Goal: Task Accomplishment & Management: Use online tool/utility

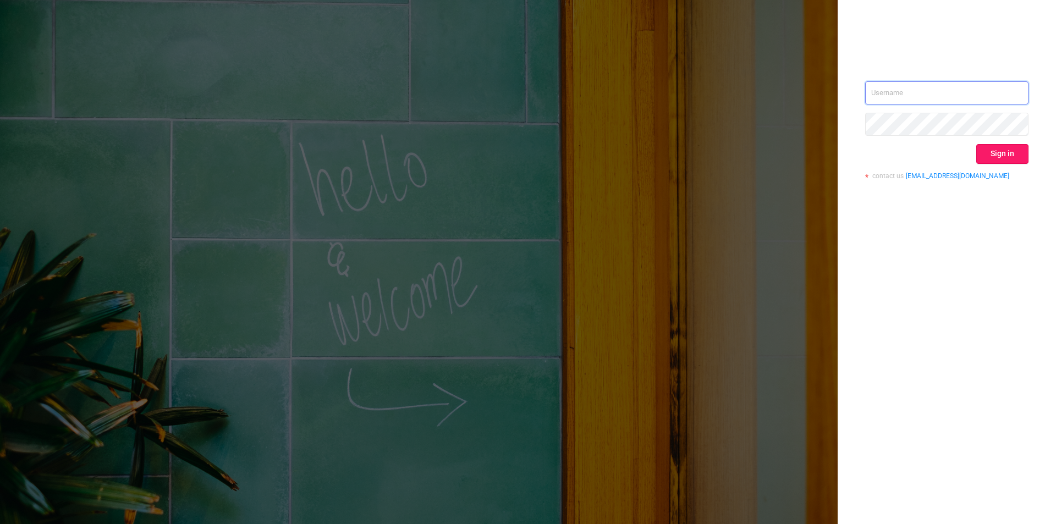
type input "[PERSON_NAME][EMAIL_ADDRESS][DOMAIN_NAME]"
click at [1005, 154] on button "Sign in" at bounding box center [1002, 154] width 52 height 20
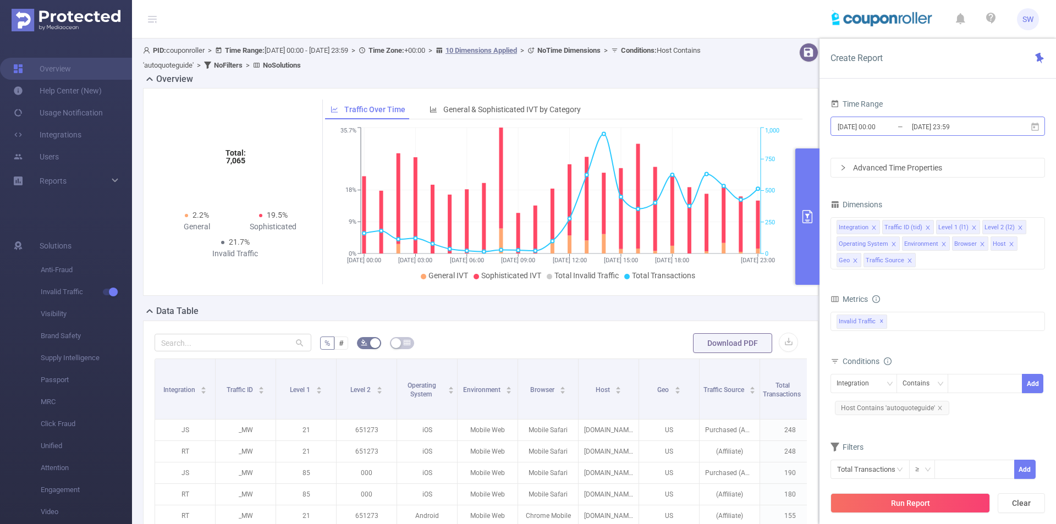
click at [879, 125] on input "[DATE] 00:00" at bounding box center [880, 126] width 89 height 15
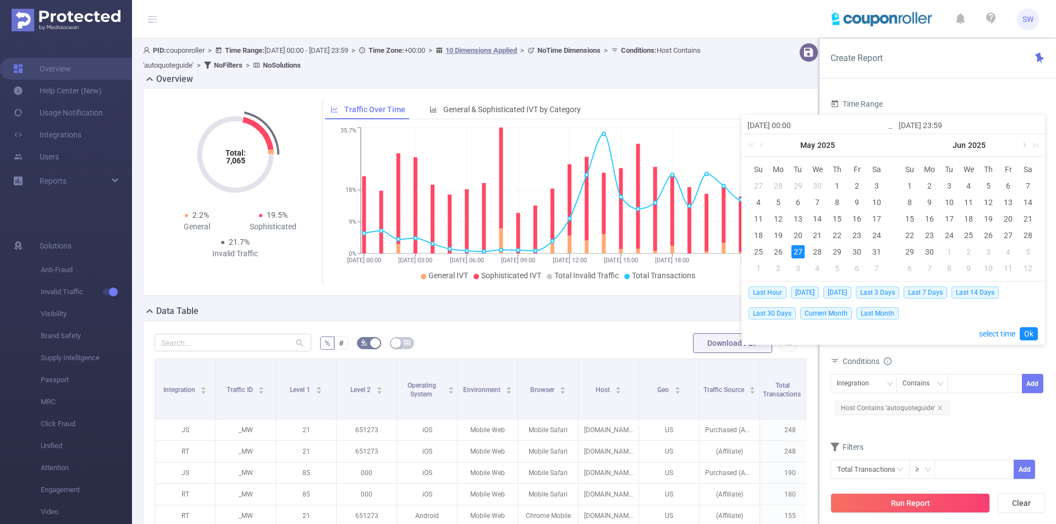
click at [1025, 146] on link at bounding box center [1023, 145] width 10 height 22
click at [926, 182] on div "1" at bounding box center [929, 185] width 13 height 13
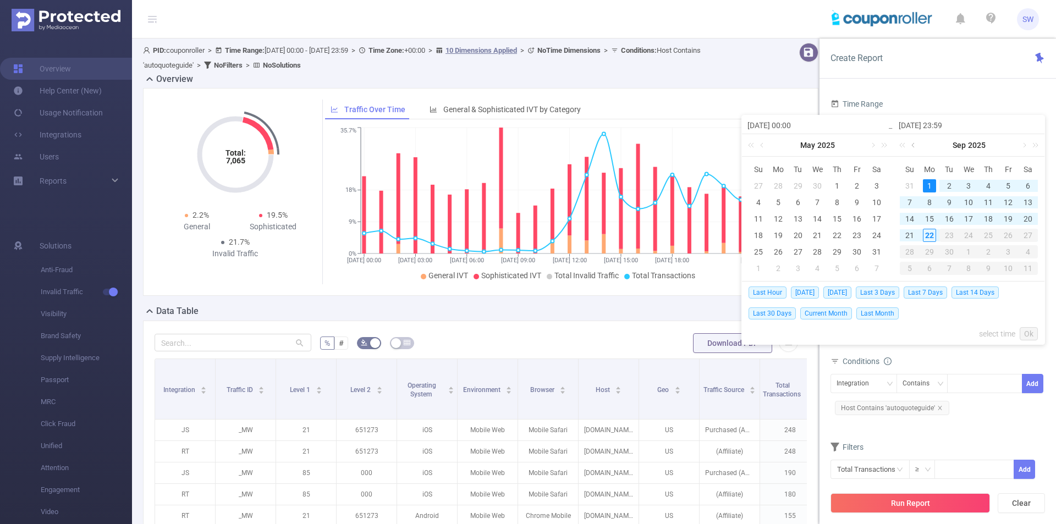
click at [913, 146] on link at bounding box center [914, 145] width 10 height 22
click at [1013, 181] on div "1" at bounding box center [1007, 185] width 13 height 13
type input "[DATE] 00:00"
type input "[DATE] 23:59"
type input "[DATE] 00:00"
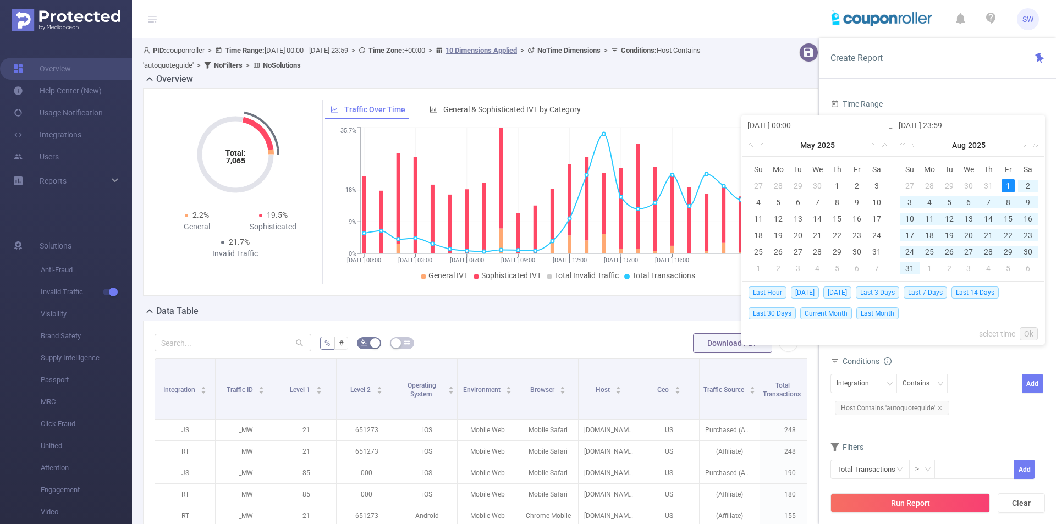
type input "[DATE] 23:59"
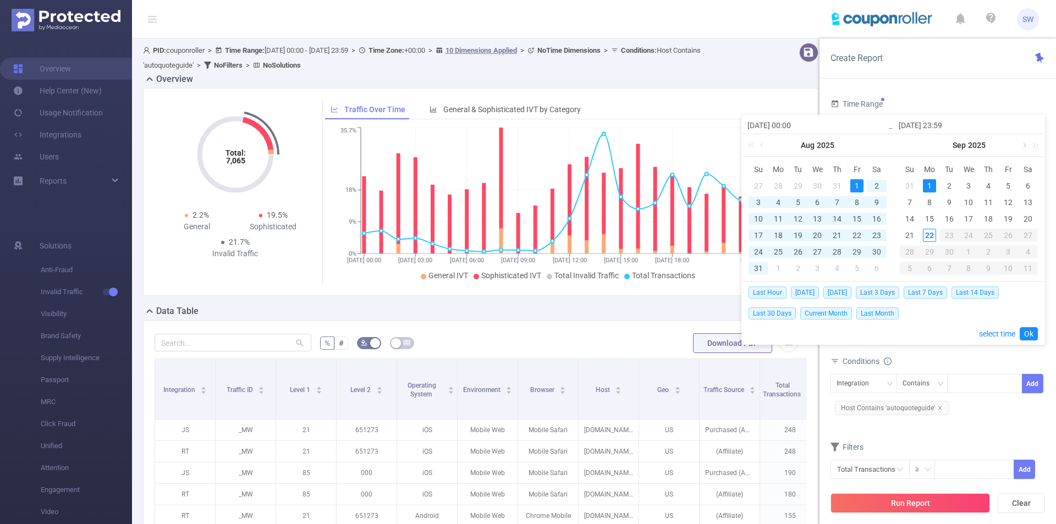
click at [1024, 146] on link at bounding box center [1023, 145] width 10 height 22
click at [857, 185] on div "1" at bounding box center [856, 185] width 13 height 13
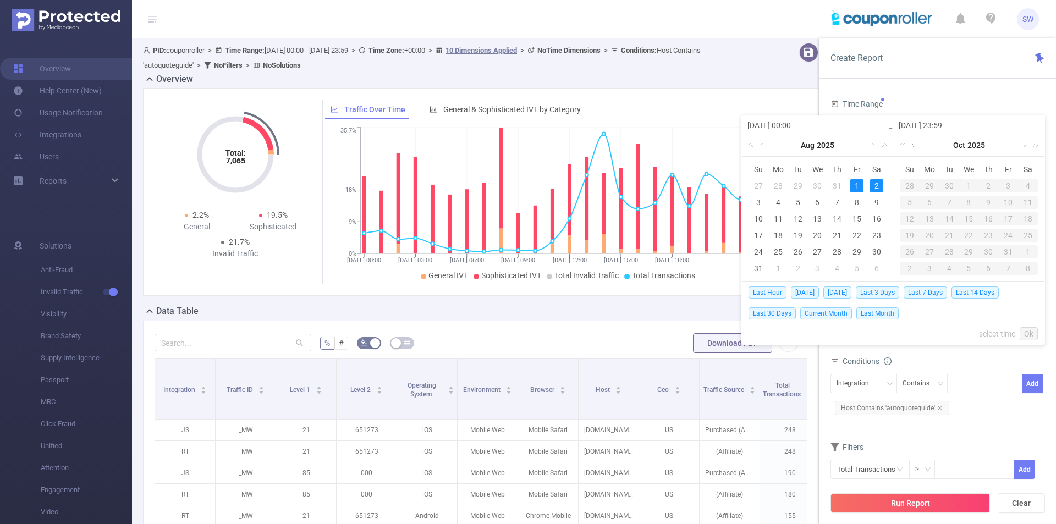
click at [909, 146] on link at bounding box center [914, 145] width 10 height 22
click at [909, 146] on div "[DATE]" at bounding box center [968, 145] width 151 height 22
click at [1024, 145] on link at bounding box center [1023, 145] width 10 height 22
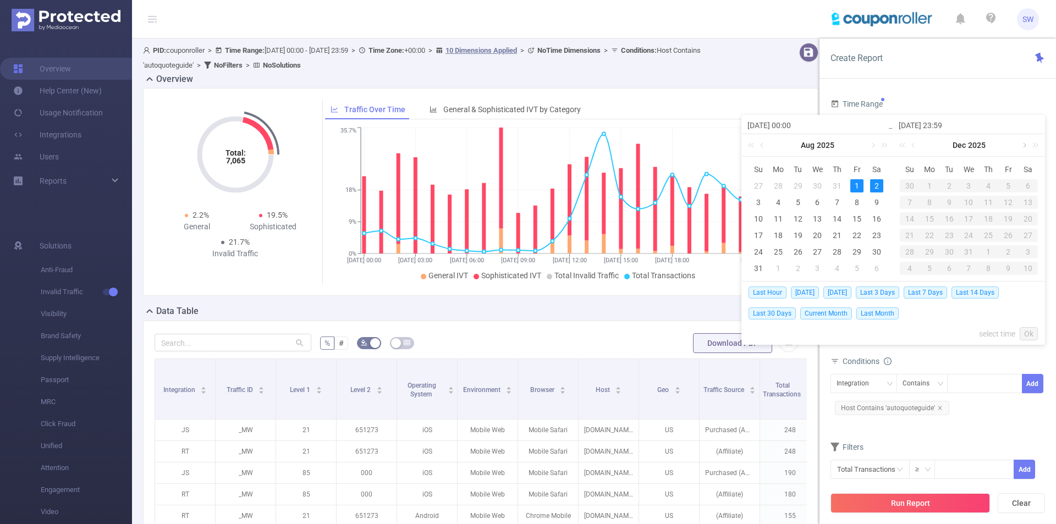
click at [1024, 145] on link at bounding box center [1023, 145] width 10 height 22
click at [912, 142] on link at bounding box center [914, 145] width 10 height 22
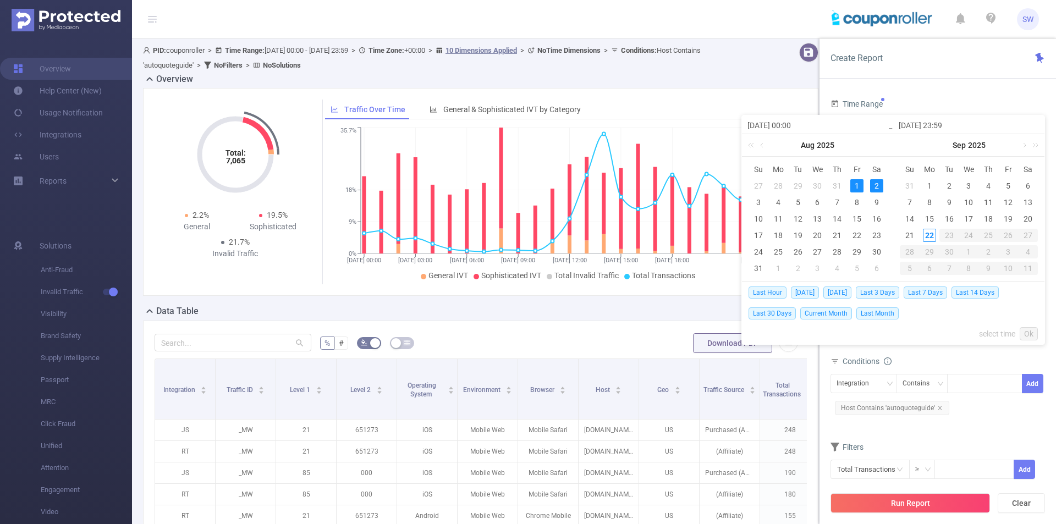
click at [912, 142] on div "[DATE]" at bounding box center [968, 145] width 151 height 22
click at [854, 185] on div "1" at bounding box center [856, 185] width 13 height 13
type input "[DATE] 23:59"
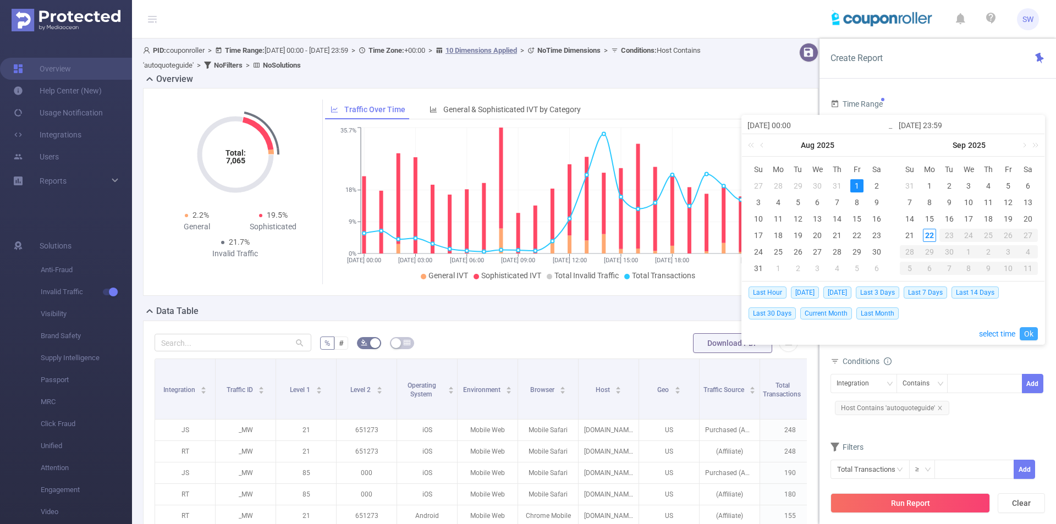
click at [1028, 336] on link "Ok" at bounding box center [1028, 333] width 18 height 13
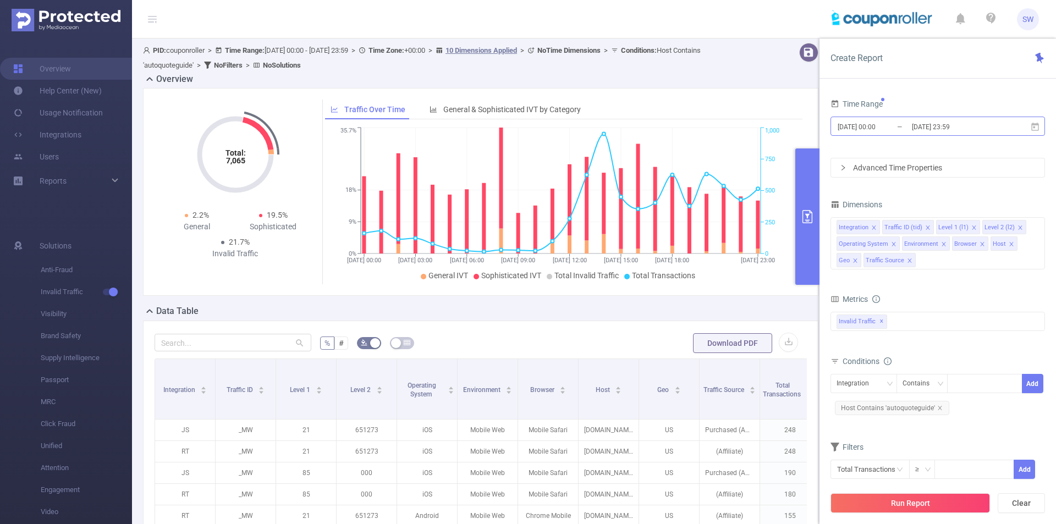
click at [920, 126] on input "[DATE] 23:59" at bounding box center [954, 126] width 89 height 15
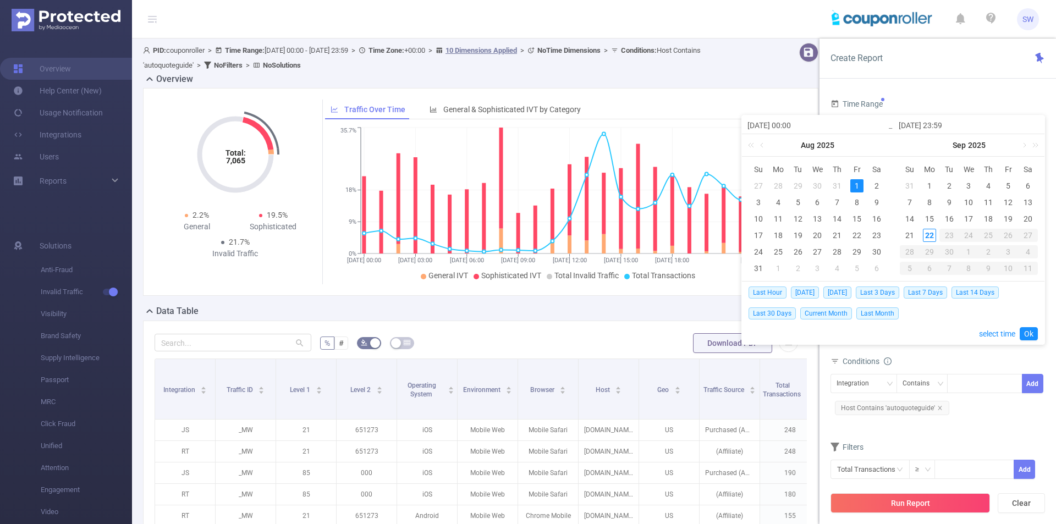
click at [856, 185] on div "1" at bounding box center [856, 185] width 13 height 13
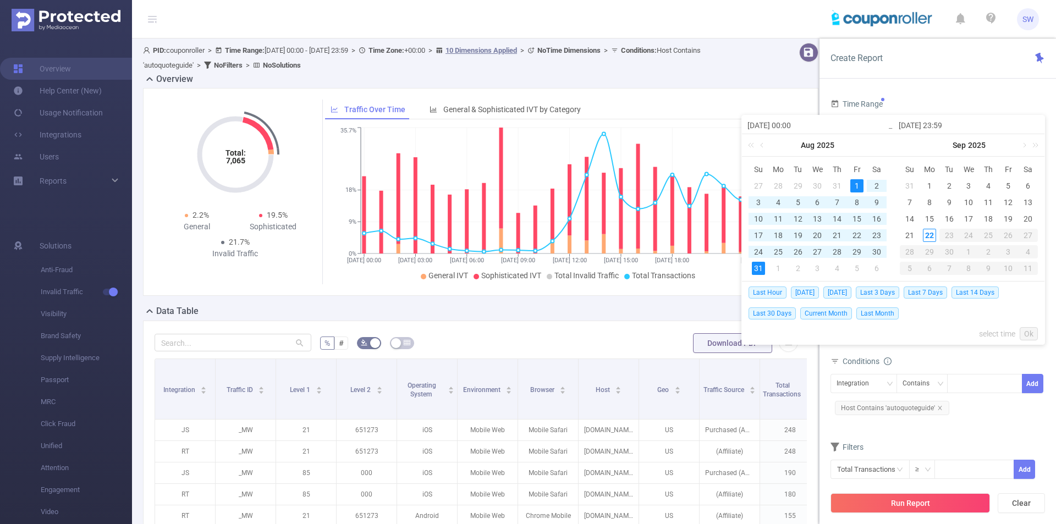
click at [757, 266] on div "31" at bounding box center [758, 268] width 13 height 13
type input "[DATE] 23:59"
click at [1034, 332] on link "Ok" at bounding box center [1028, 333] width 18 height 13
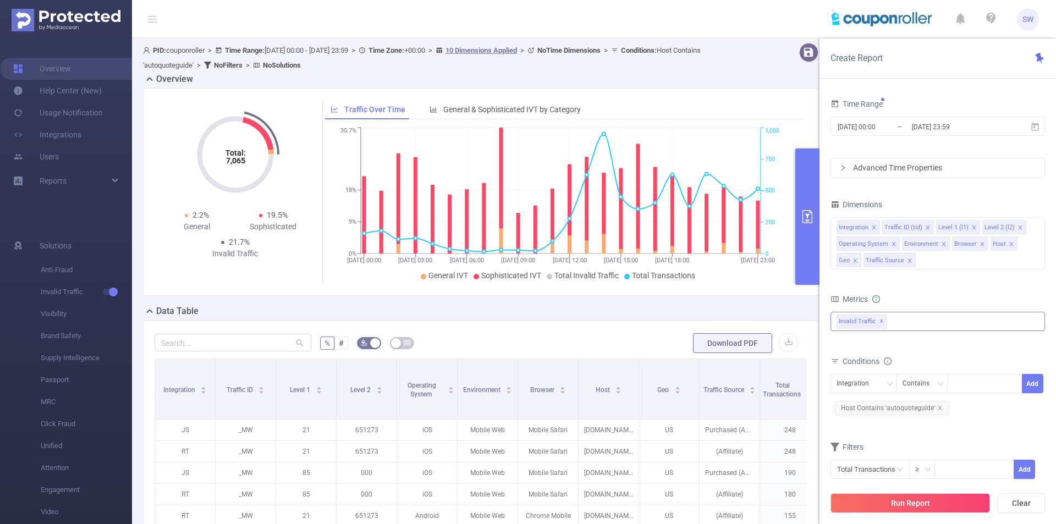
click at [907, 321] on div "Invalid Traffic ✕" at bounding box center [937, 321] width 214 height 19
click at [845, 325] on span at bounding box center [848, 326] width 9 height 9
click at [951, 295] on div "Metrics" at bounding box center [937, 300] width 214 height 18
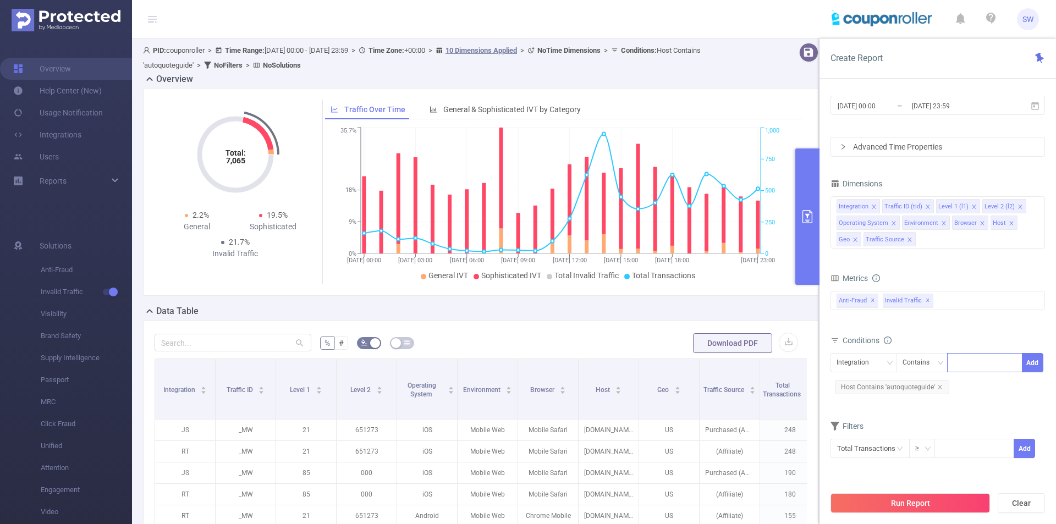
click at [965, 363] on div at bounding box center [984, 363] width 63 height 18
type input "js"
click at [963, 385] on li "js" at bounding box center [984, 386] width 75 height 18
click at [1034, 364] on button "Add" at bounding box center [1032, 362] width 21 height 19
click at [861, 360] on div "Traffic ID (tid)" at bounding box center [860, 363] width 48 height 18
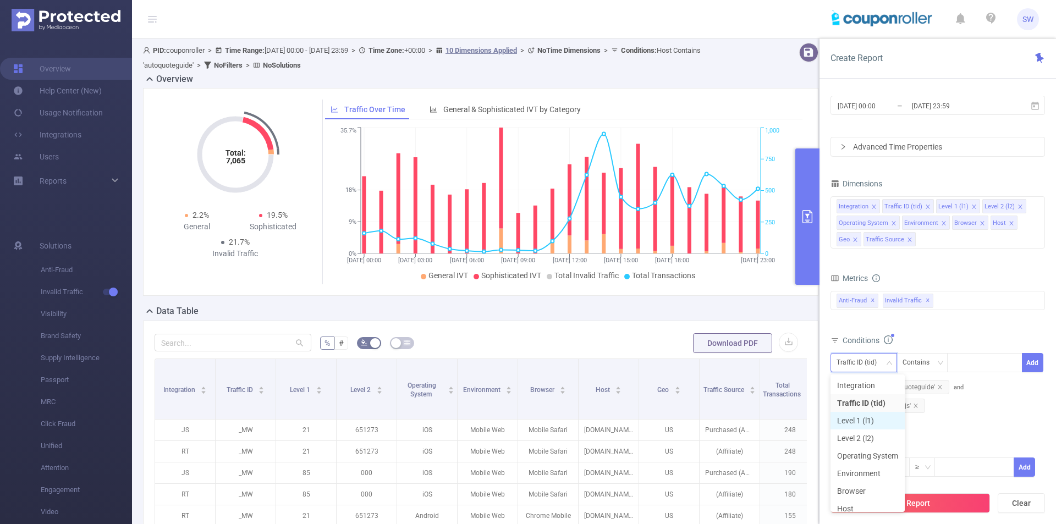
click at [871, 422] on li "Level 1 (l1)" at bounding box center [867, 421] width 74 height 18
click at [977, 360] on div at bounding box center [984, 363] width 63 height 18
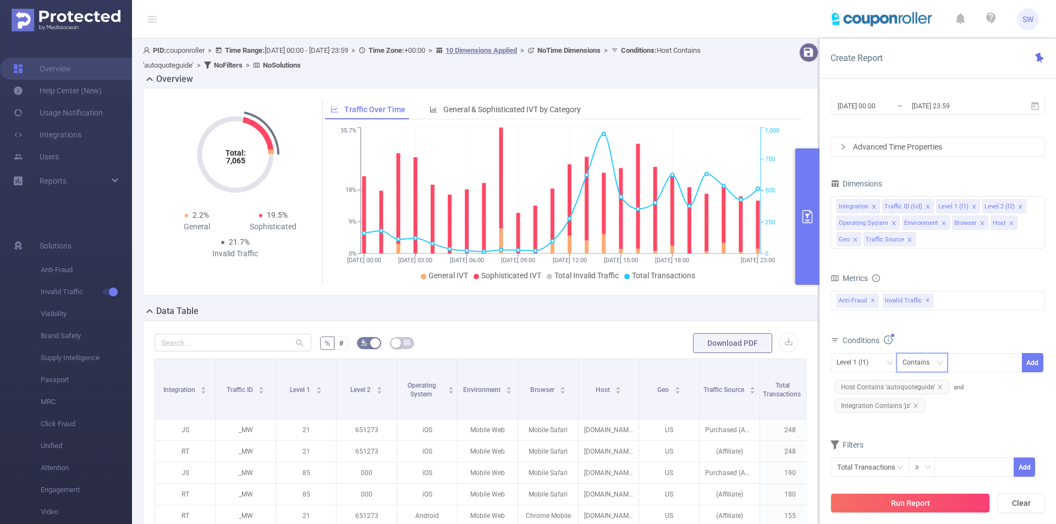
click at [936, 365] on icon "icon: down" at bounding box center [939, 363] width 7 height 7
click at [931, 406] on li "Is" at bounding box center [932, 403] width 73 height 18
click at [979, 367] on div at bounding box center [984, 363] width 63 height 18
type input "287"
click at [998, 385] on li "287" at bounding box center [984, 386] width 75 height 18
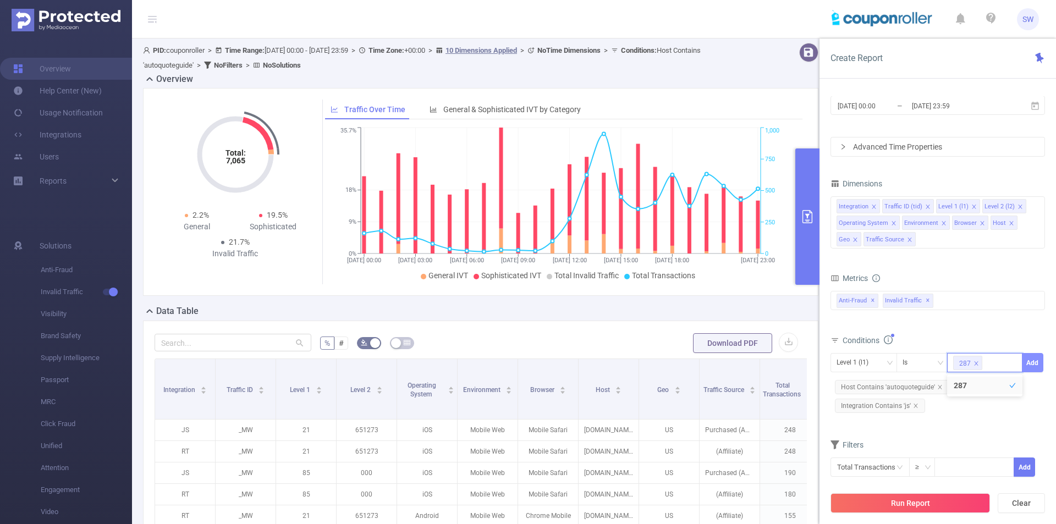
click at [1032, 356] on button "Add" at bounding box center [1032, 362] width 21 height 19
click at [922, 500] on button "Run Report" at bounding box center [909, 503] width 159 height 20
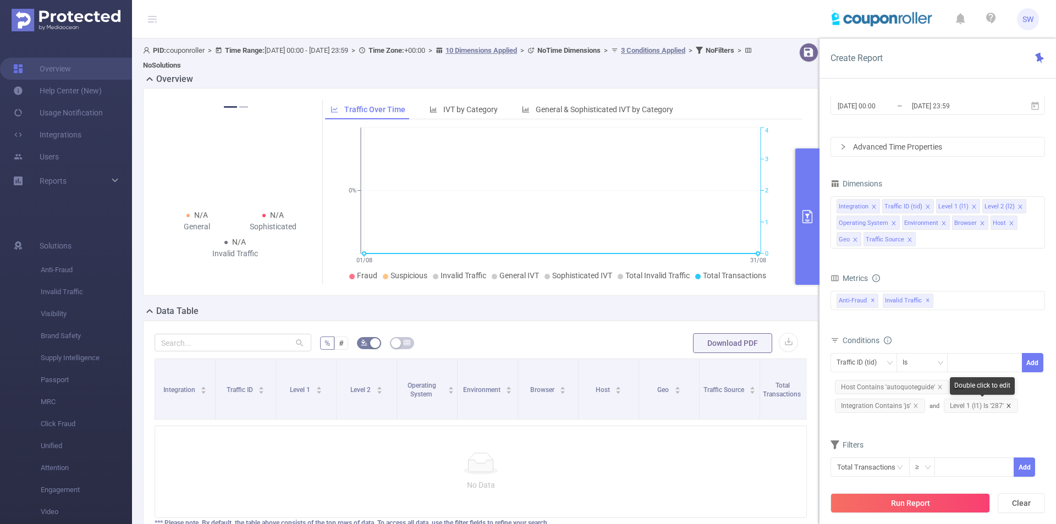
click at [1008, 407] on icon "icon: close" at bounding box center [1008, 405] width 5 height 5
click at [931, 365] on div "Is" at bounding box center [922, 363] width 40 height 18
click at [864, 366] on div "Traffic ID (tid)" at bounding box center [860, 363] width 48 height 18
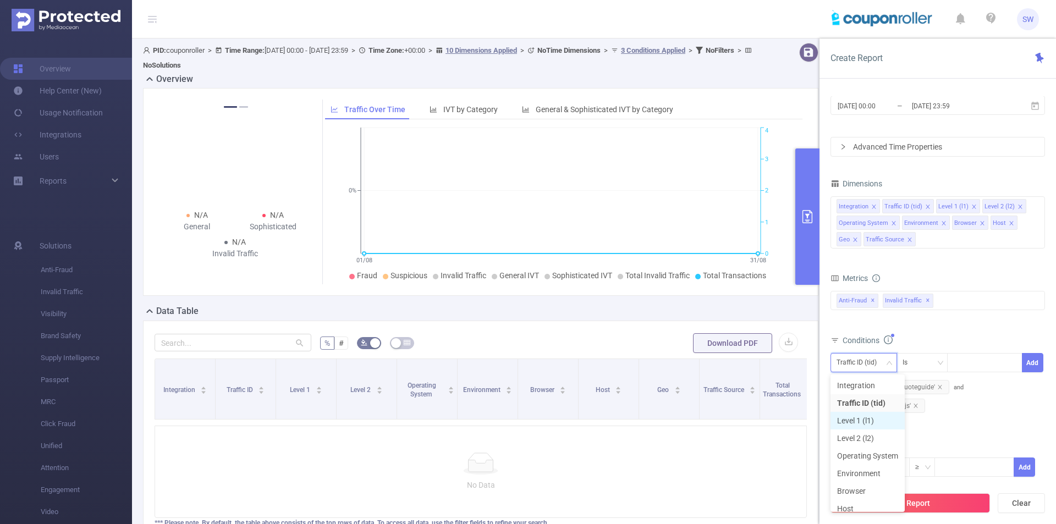
click at [876, 420] on li "Level 1 (l1)" at bounding box center [867, 421] width 74 height 18
click at [924, 357] on div "Is" at bounding box center [922, 363] width 40 height 18
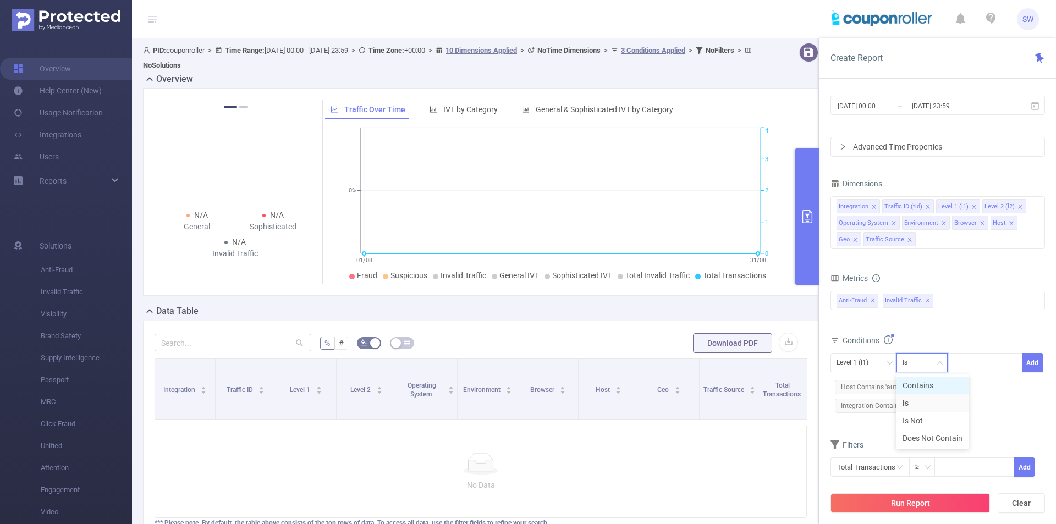
click at [944, 393] on li "Contains" at bounding box center [932, 386] width 73 height 18
click at [970, 365] on div at bounding box center [984, 363] width 63 height 18
type input "287"
click at [981, 385] on li "287" at bounding box center [984, 386] width 75 height 18
click at [1031, 359] on button "Add" at bounding box center [1032, 362] width 21 height 19
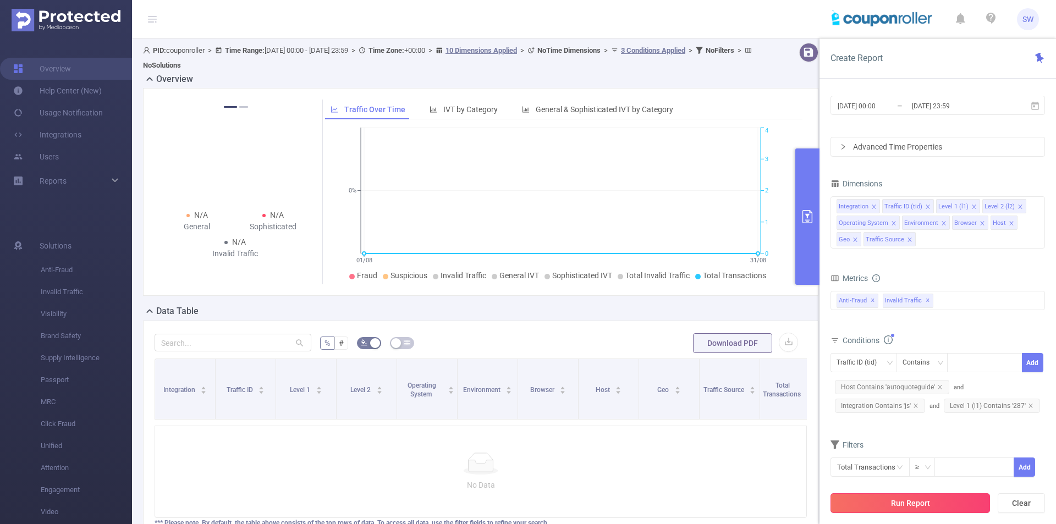
click at [906, 498] on button "Run Report" at bounding box center [909, 503] width 159 height 20
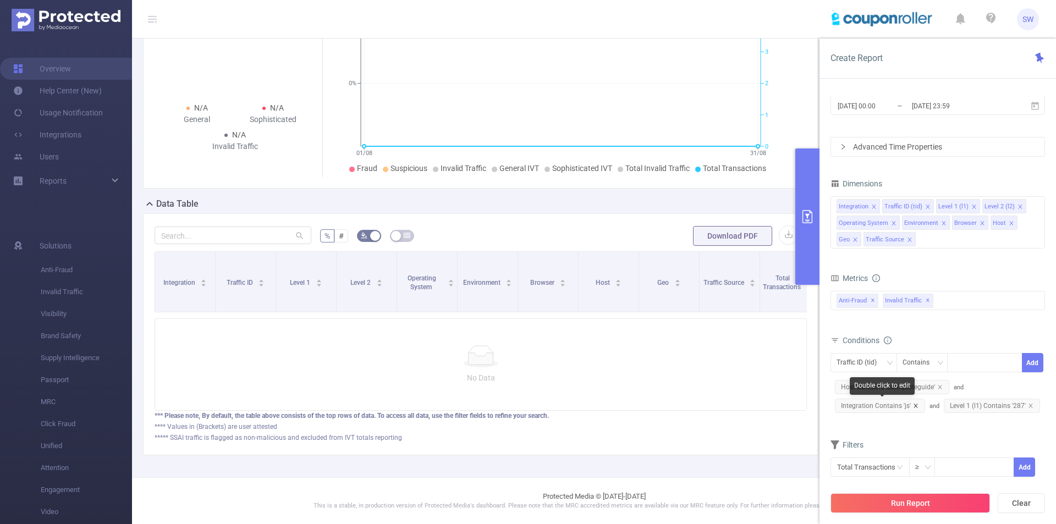
click at [913, 406] on icon "icon: close" at bounding box center [915, 405] width 5 height 5
click at [928, 506] on button "Run Report" at bounding box center [909, 503] width 159 height 20
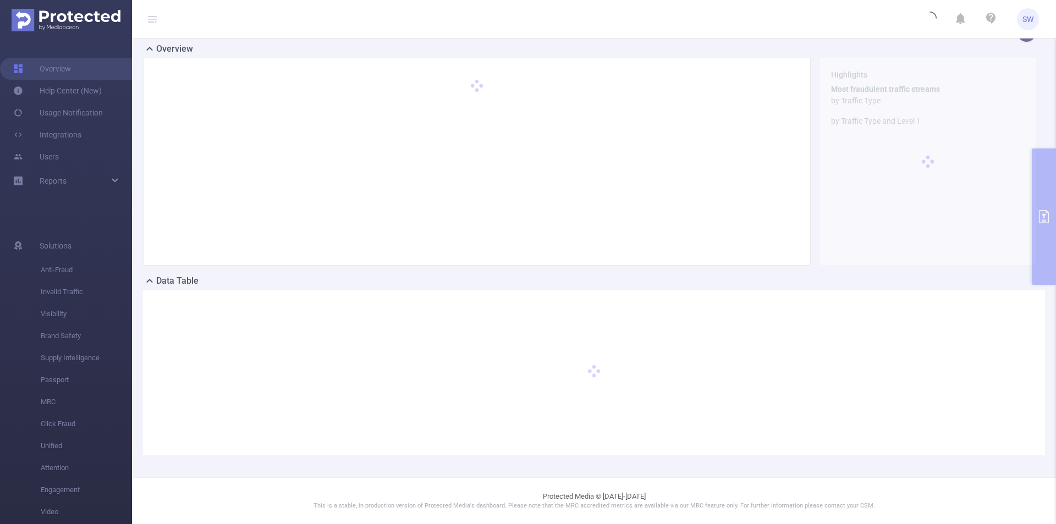
scroll to position [20, 0]
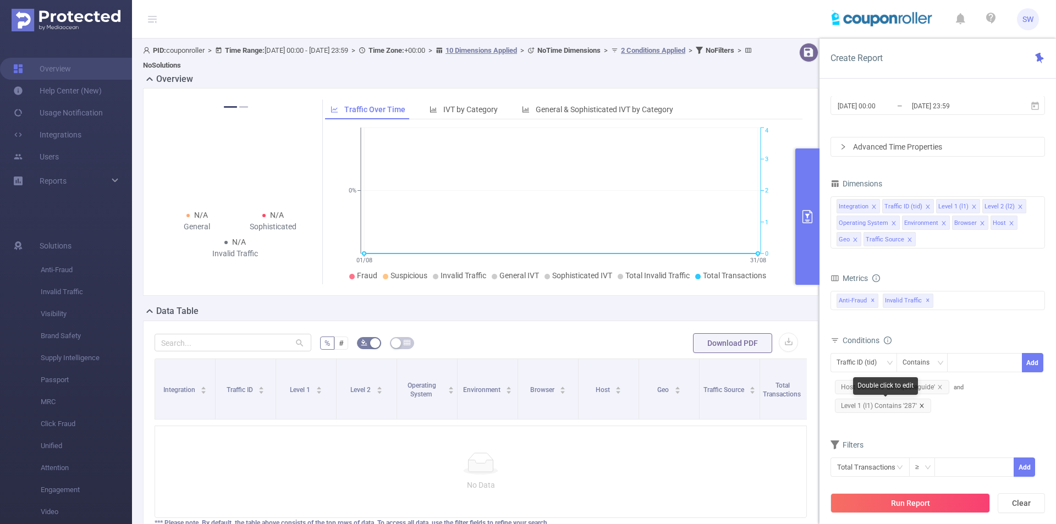
click at [919, 406] on icon "icon: close" at bounding box center [921, 405] width 5 height 5
click at [929, 500] on button "Run Report" at bounding box center [909, 503] width 159 height 20
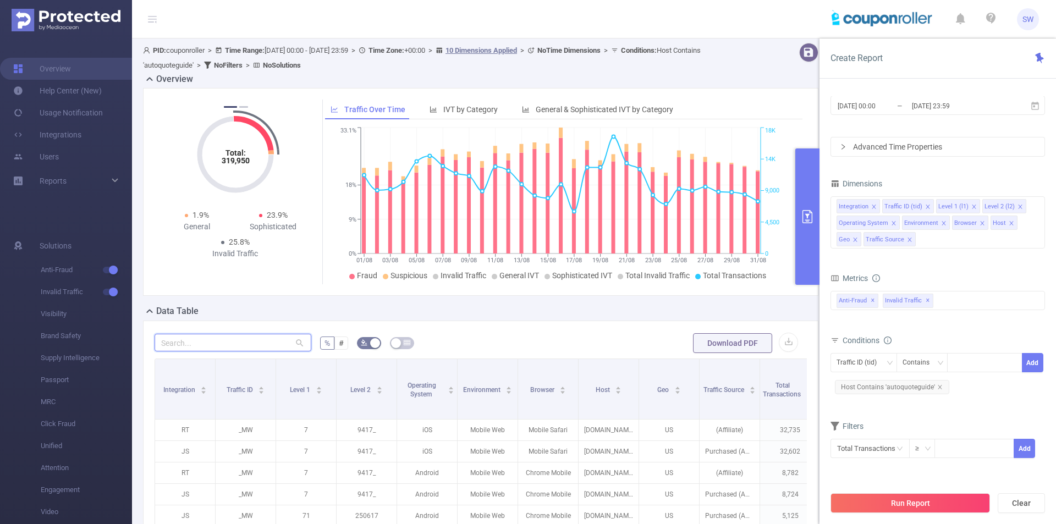
click at [245, 341] on input "text" at bounding box center [232, 343] width 157 height 18
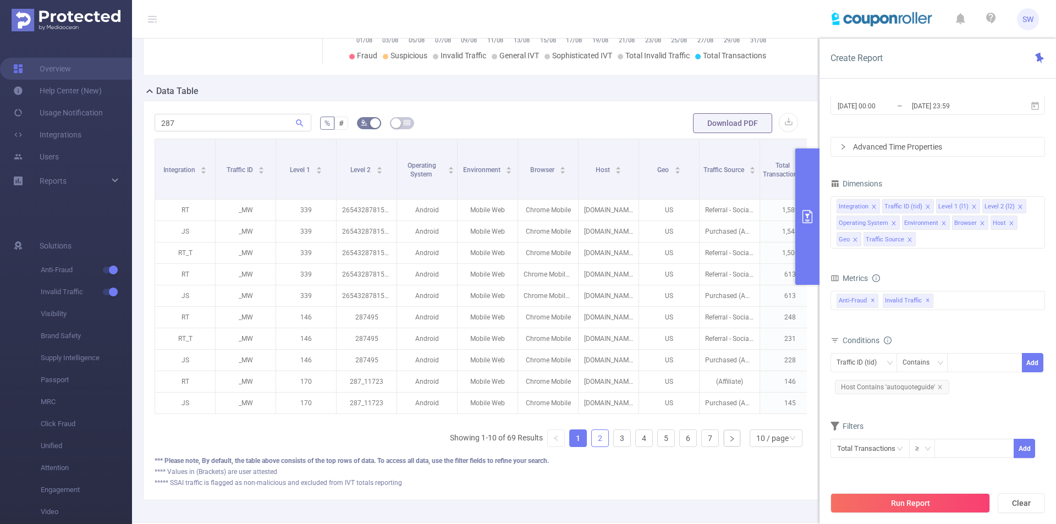
click at [592, 446] on link "2" at bounding box center [600, 438] width 16 height 16
click at [317, 170] on icon "icon: caret-down" at bounding box center [319, 172] width 6 height 6
click at [614, 444] on link "3" at bounding box center [622, 438] width 16 height 16
click at [639, 446] on link "4" at bounding box center [644, 438] width 16 height 16
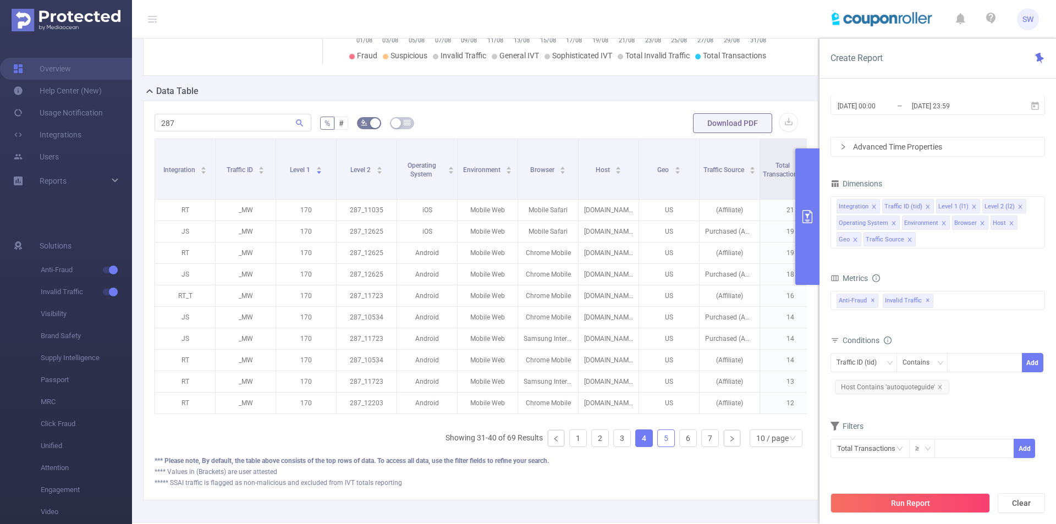
click at [658, 446] on link "5" at bounding box center [666, 438] width 16 height 16
click at [680, 446] on link "6" at bounding box center [688, 438] width 16 height 16
click at [689, 447] on ul "Showing 51-60 of 69 Results 1 2 3 4 5 6 7 10 / page" at bounding box center [625, 438] width 361 height 18
click at [705, 446] on link "7" at bounding box center [710, 438] width 16 height 16
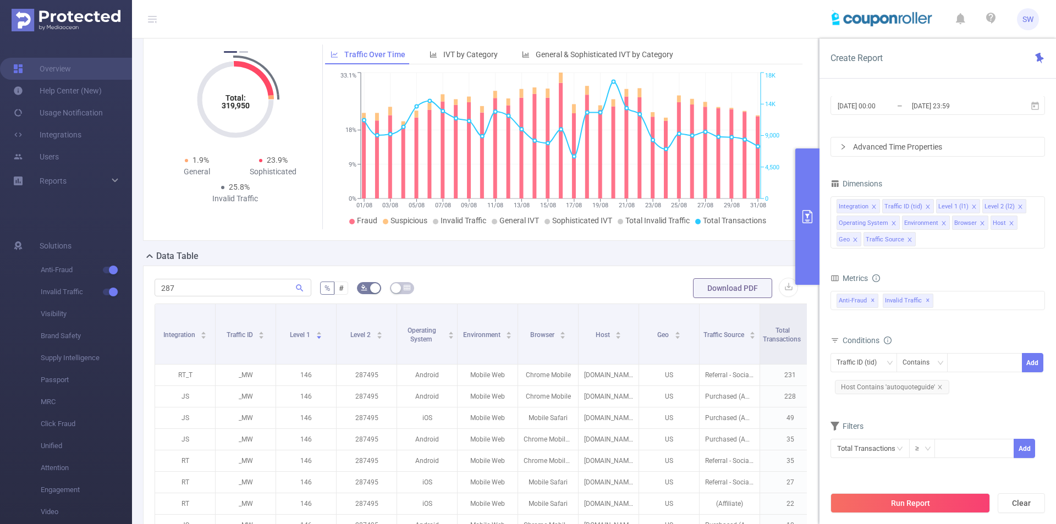
scroll to position [0, 0]
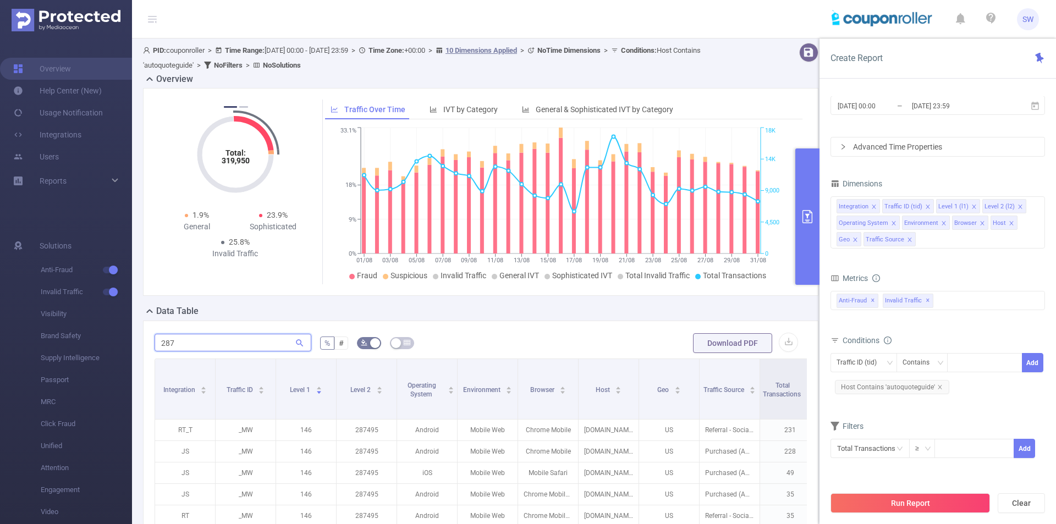
click at [216, 339] on input "287" at bounding box center [232, 343] width 157 height 18
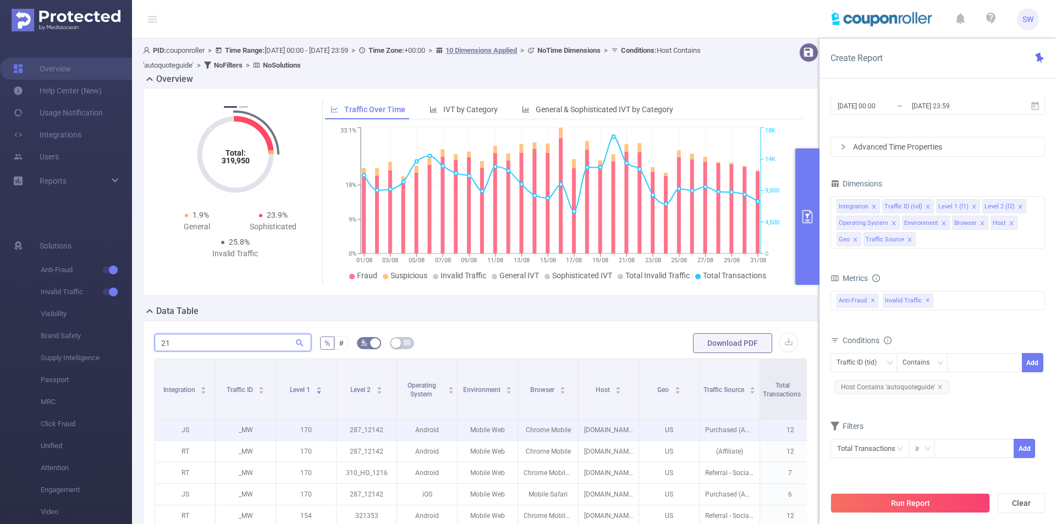
scroll to position [110, 0]
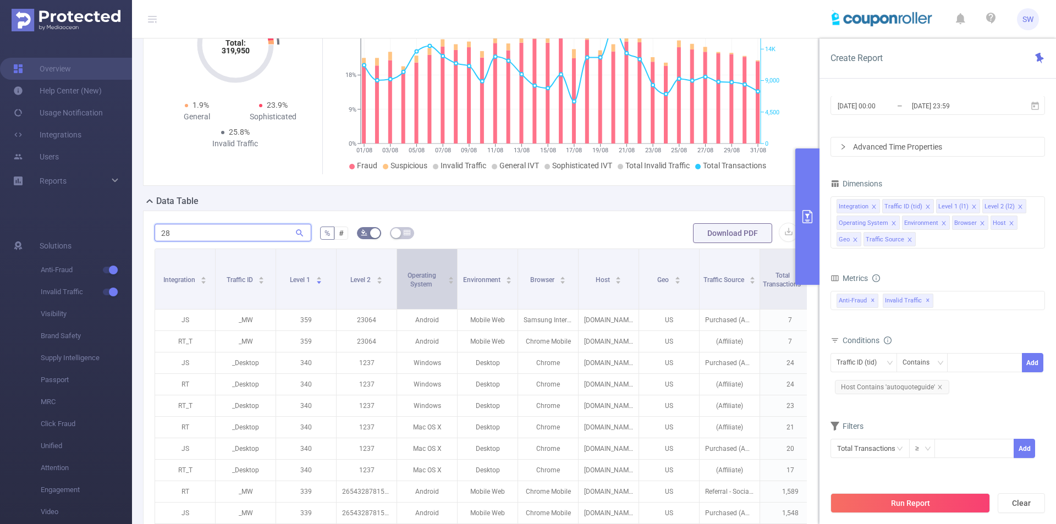
type input "287"
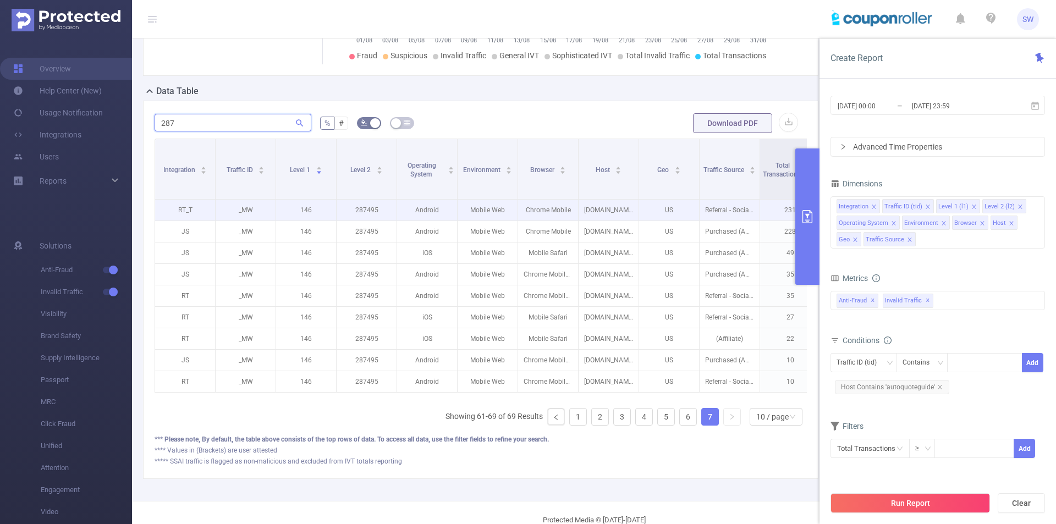
scroll to position [252, 0]
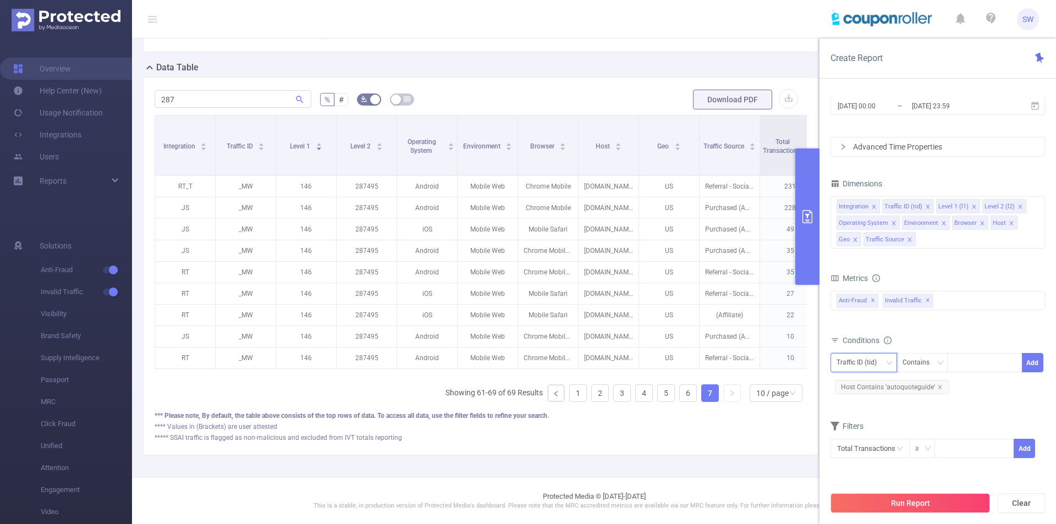
click at [870, 361] on div "Traffic ID (tid)" at bounding box center [860, 363] width 48 height 18
click at [884, 423] on li "Level 1 (l1)" at bounding box center [867, 421] width 74 height 18
click at [991, 363] on div at bounding box center [984, 363] width 63 height 18
type input "287"
click at [980, 390] on li "287" at bounding box center [984, 386] width 75 height 18
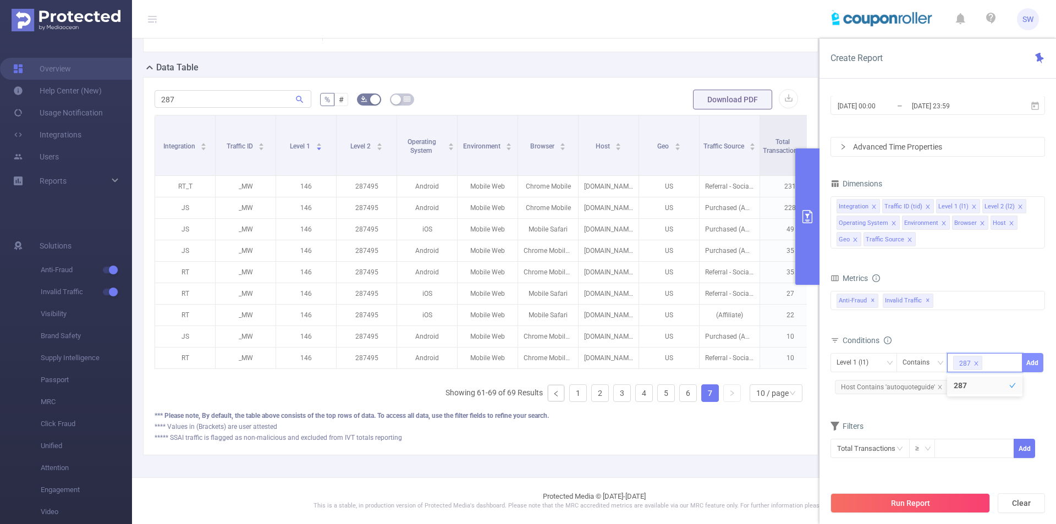
click at [1036, 358] on button "Add" at bounding box center [1032, 362] width 21 height 19
click at [910, 501] on button "Run Report" at bounding box center [909, 503] width 159 height 20
